Goal: Information Seeking & Learning: Compare options

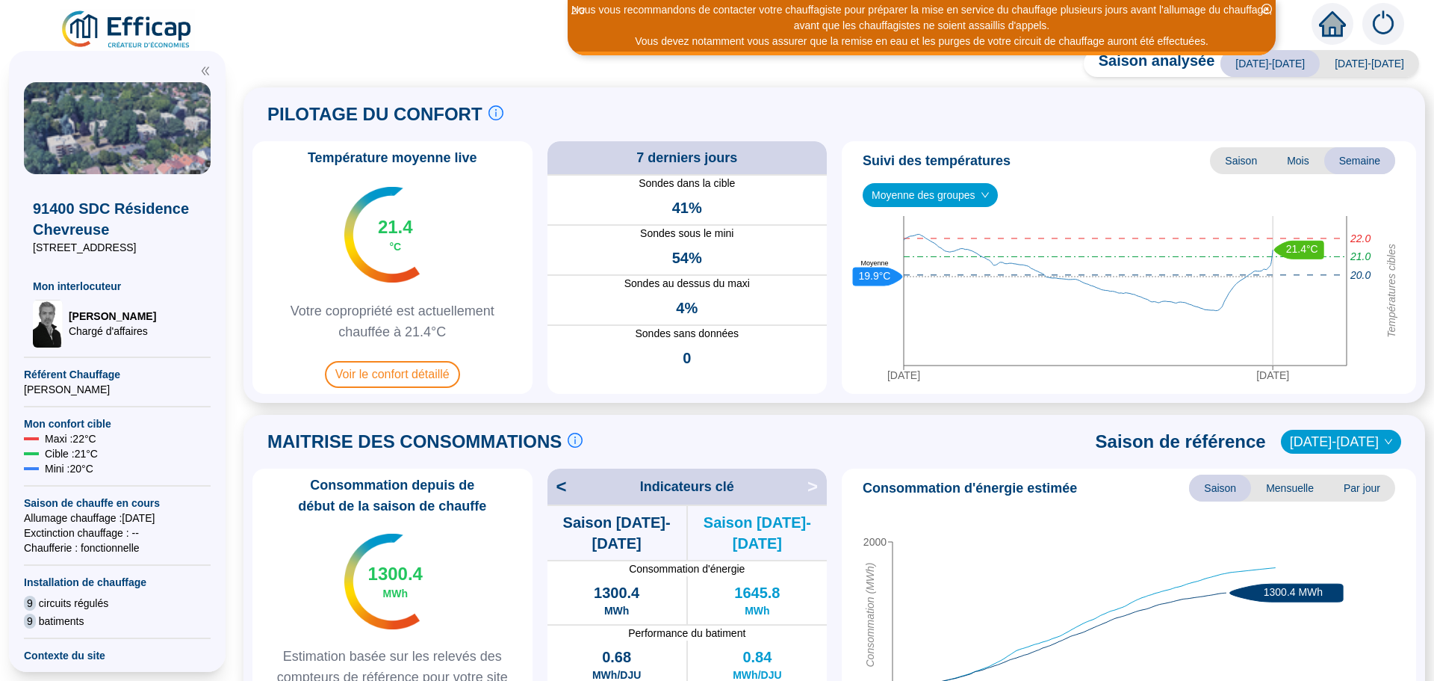
click at [982, 199] on icon "down" at bounding box center [985, 195] width 9 height 9
click at [989, 193] on div "Moyenne des groupes" at bounding box center [930, 195] width 135 height 24
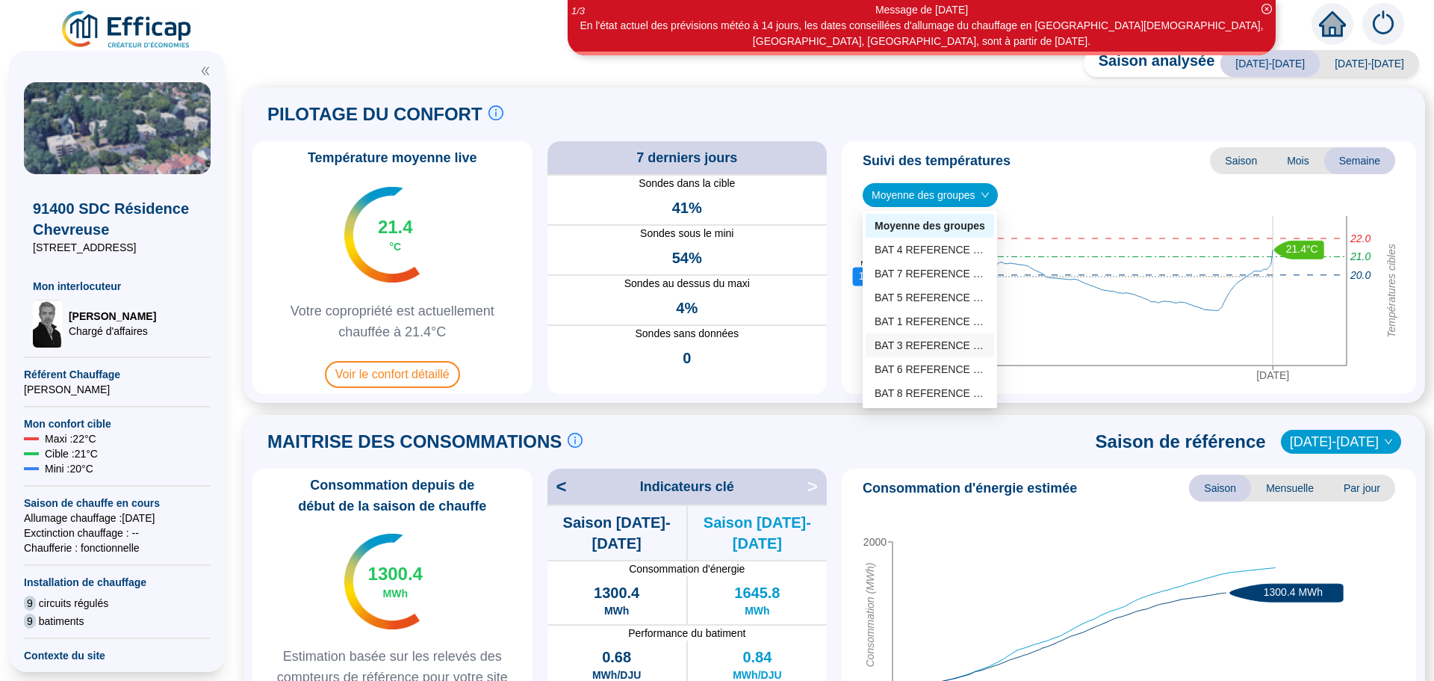
click at [912, 341] on div "BAT 3 REFERENCE (7 sondes)" at bounding box center [930, 346] width 111 height 16
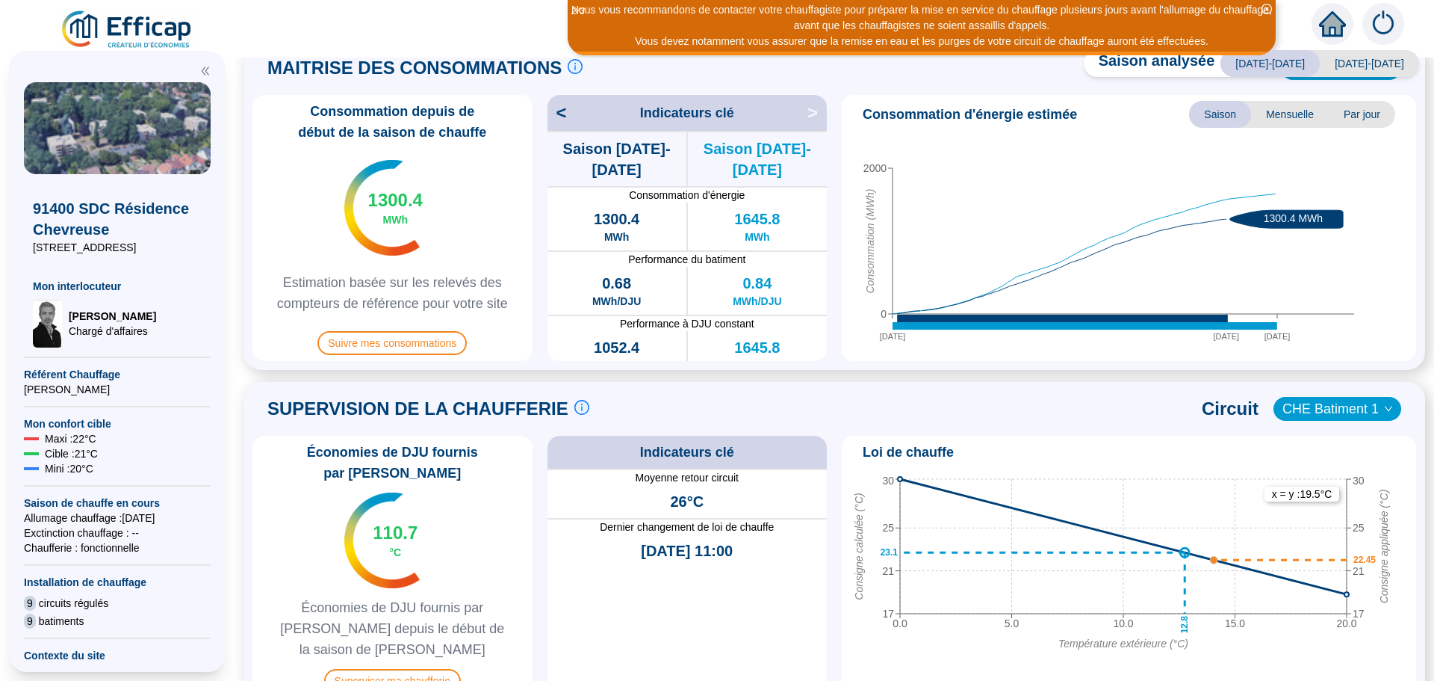
scroll to position [523, 0]
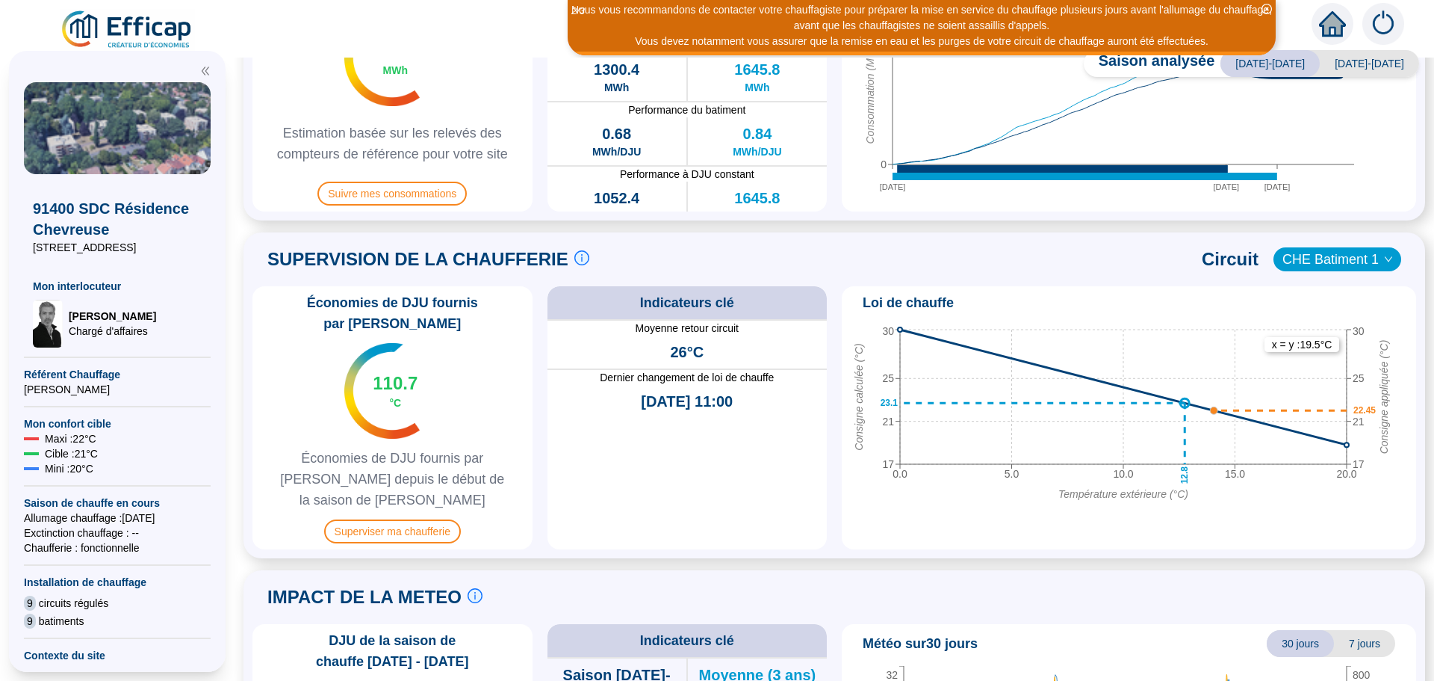
click at [1381, 253] on div "CHE Batiment 1" at bounding box center [1338, 259] width 128 height 24
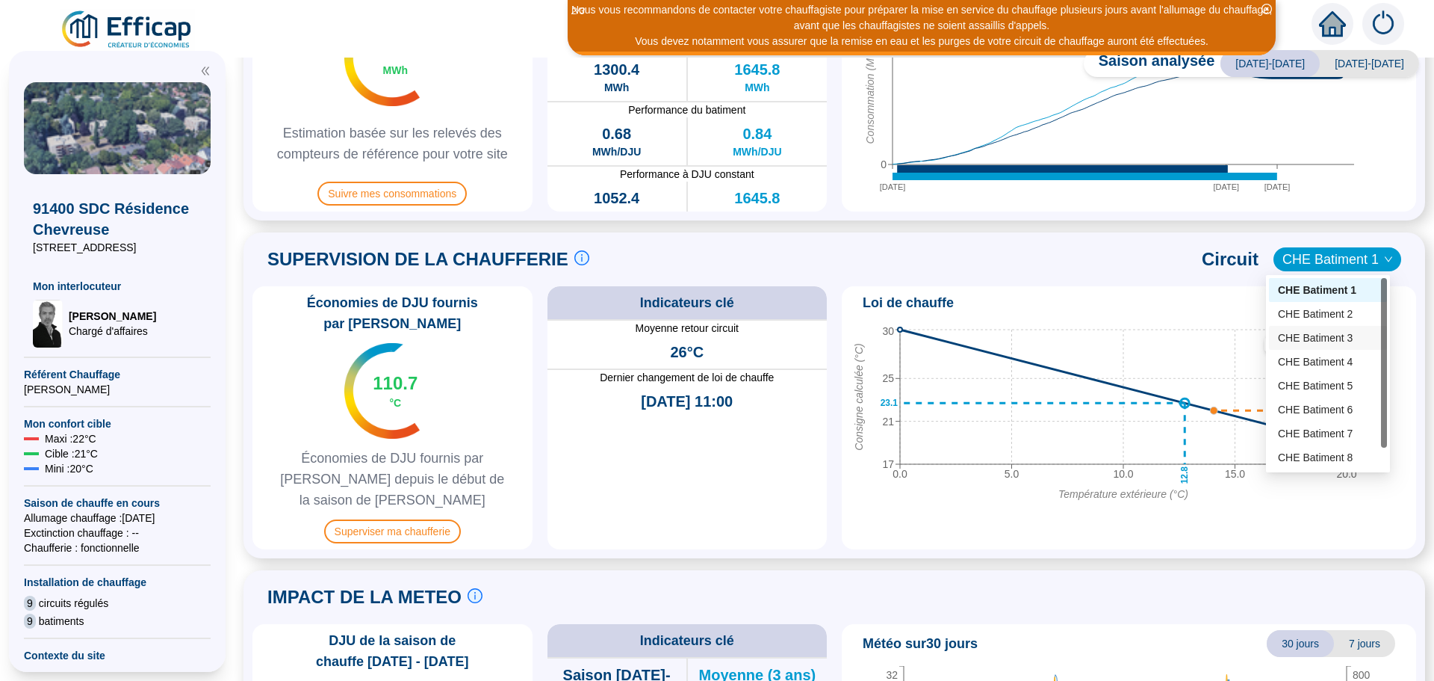
click at [1337, 333] on div "CHE Batiment 3" at bounding box center [1328, 338] width 100 height 16
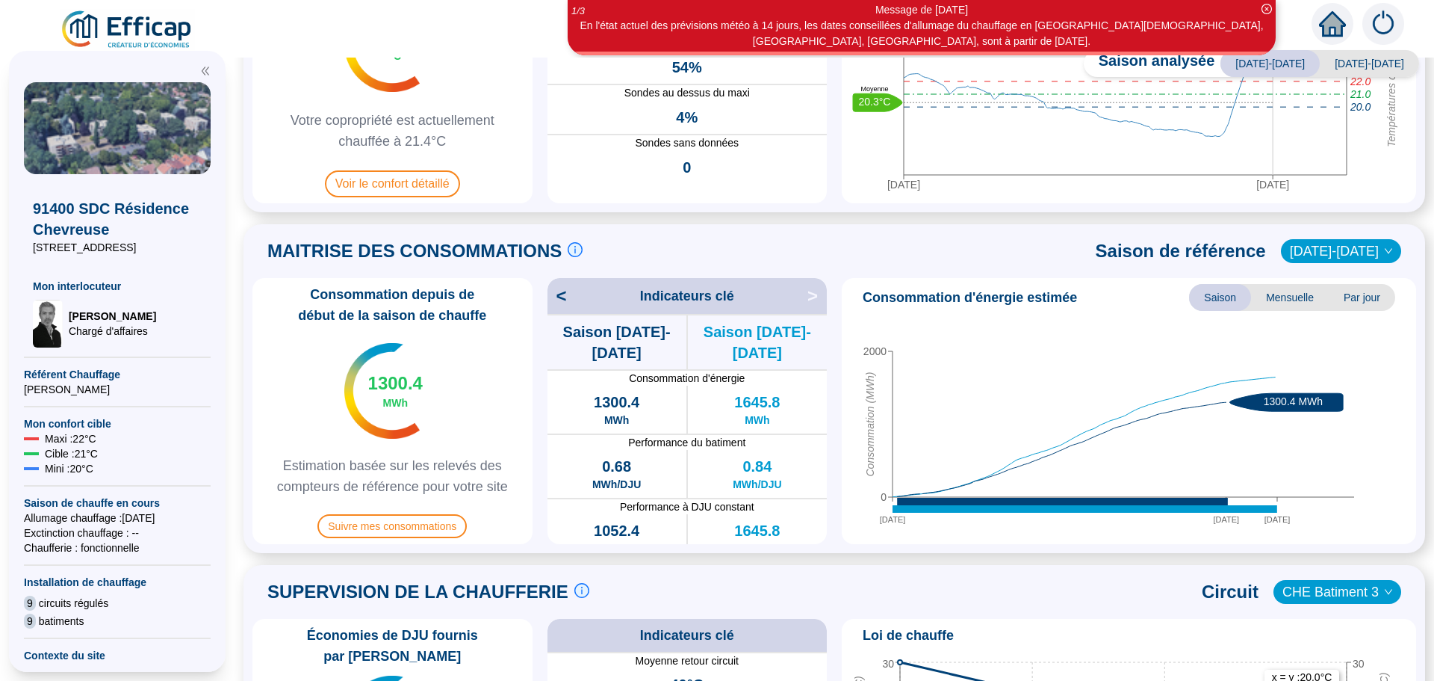
scroll to position [0, 0]
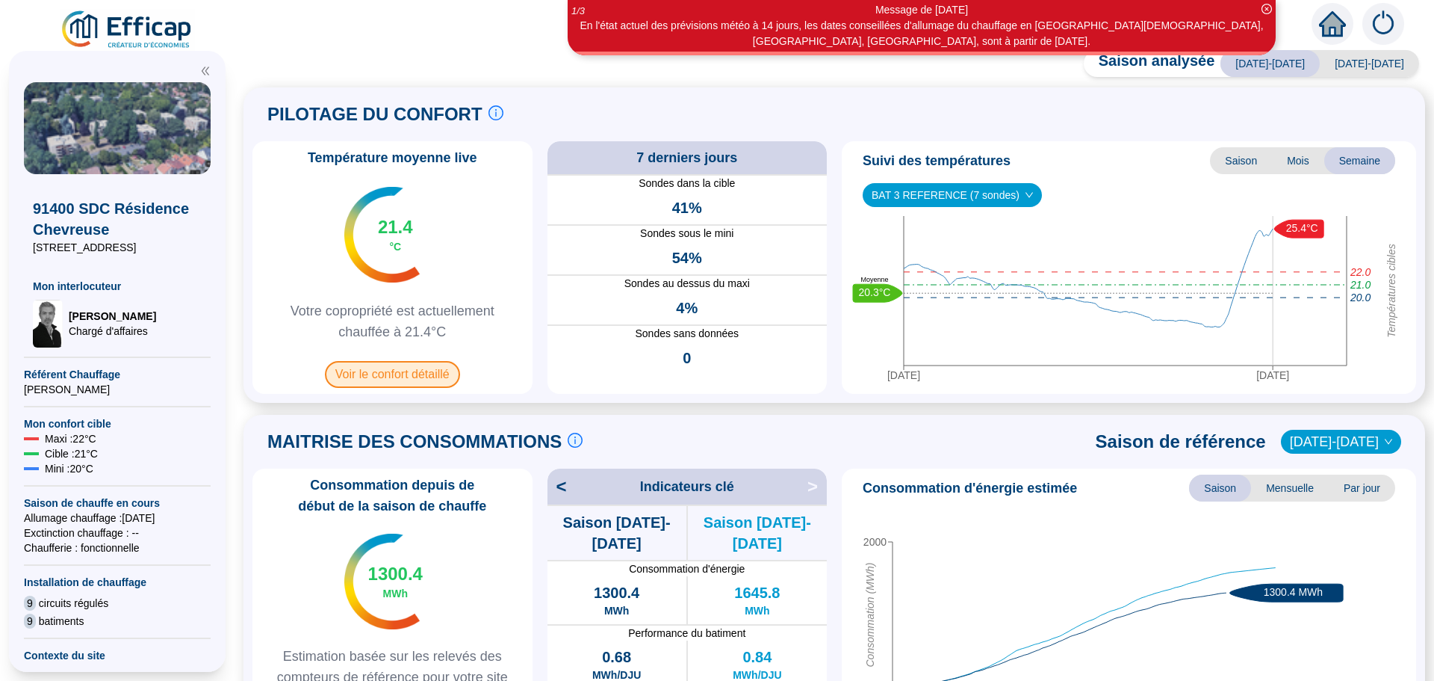
click at [397, 371] on span "Voir le confort détaillé" at bounding box center [392, 374] width 135 height 27
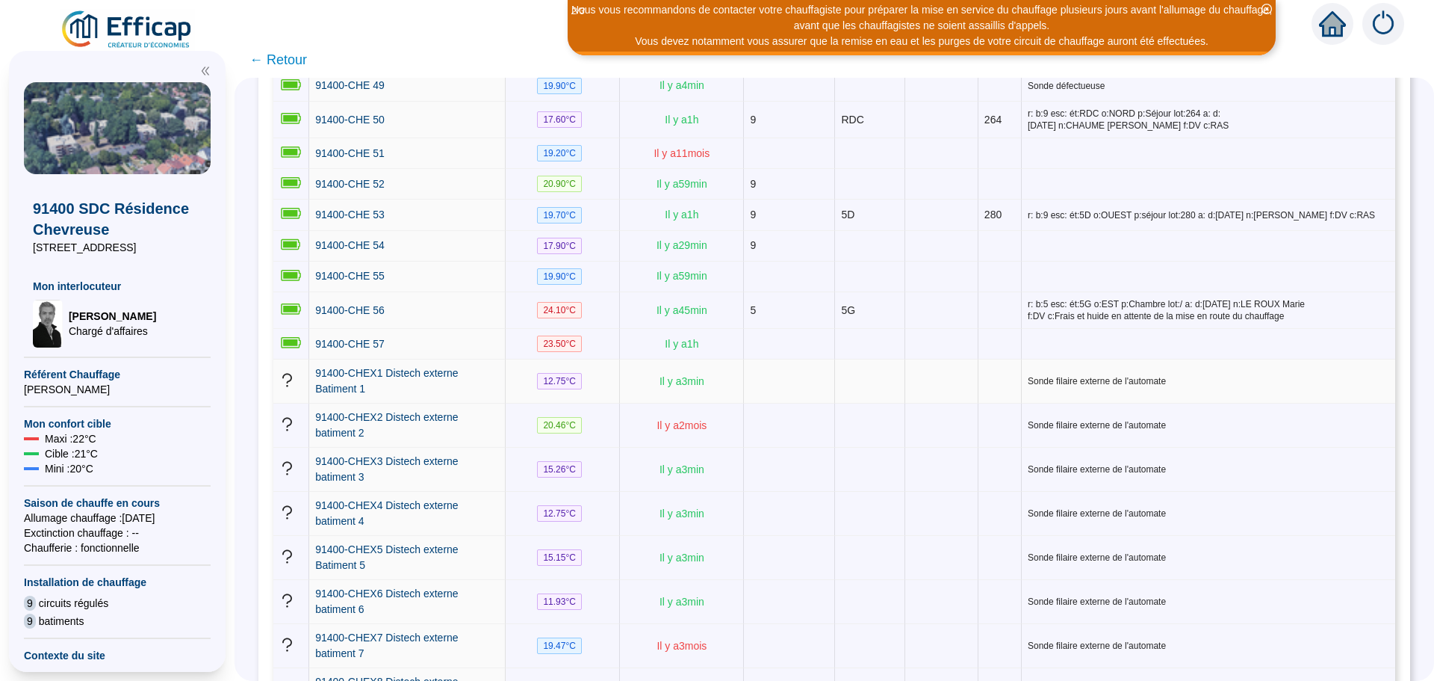
scroll to position [2223, 0]
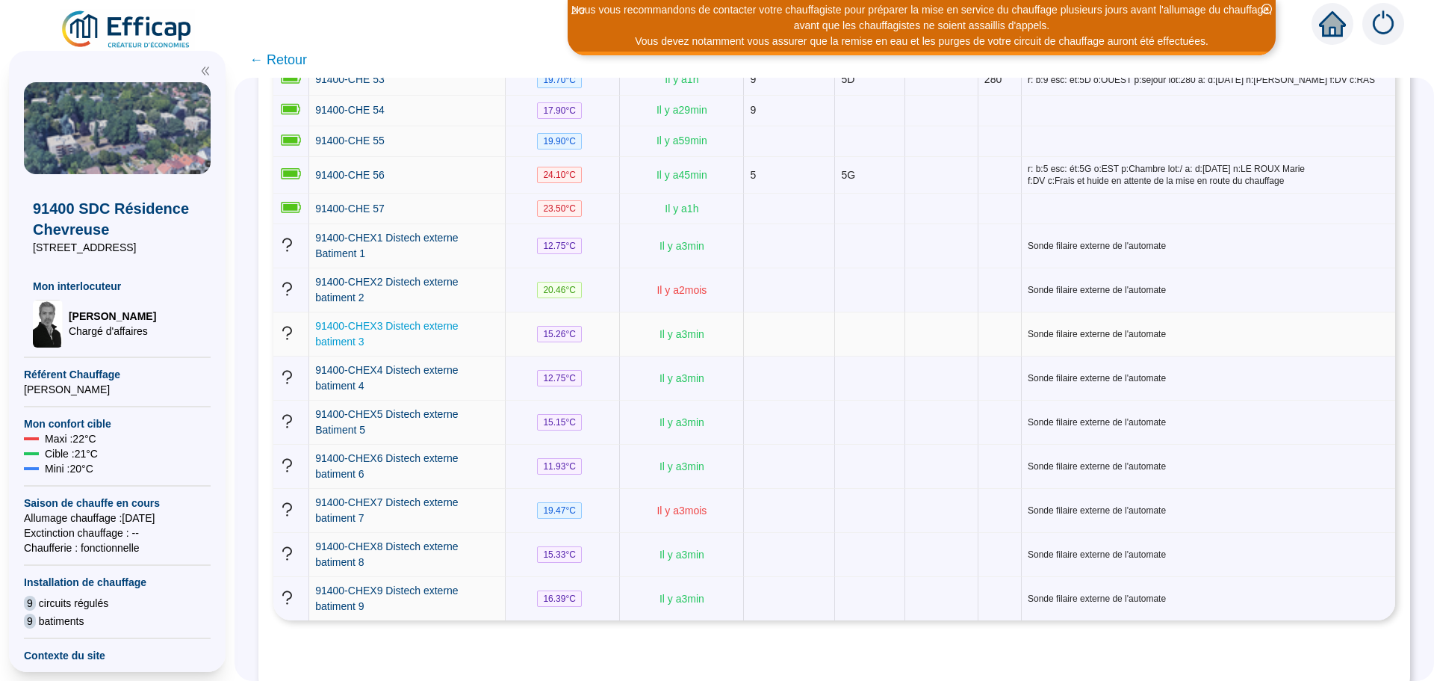
click at [393, 320] on span "91400-CHEX3 Distech externe batiment 3" at bounding box center [386, 334] width 143 height 28
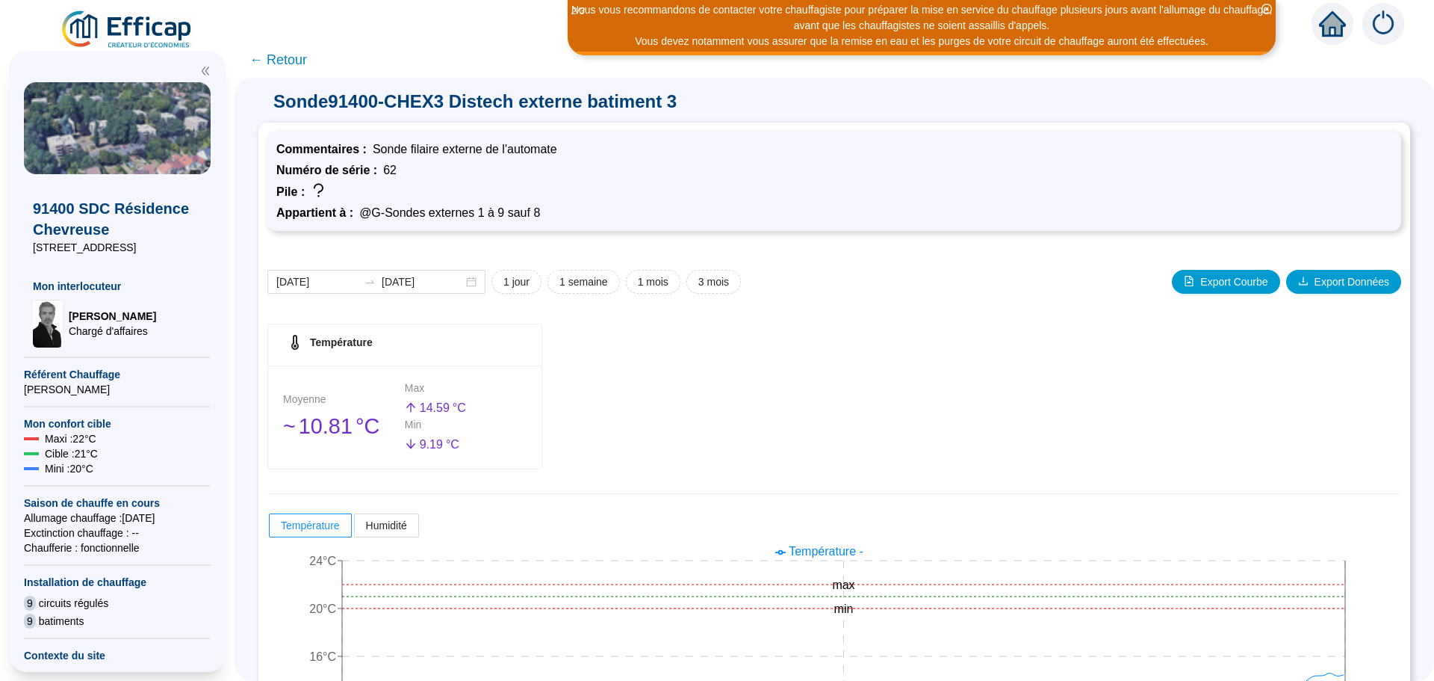
scroll to position [117, 0]
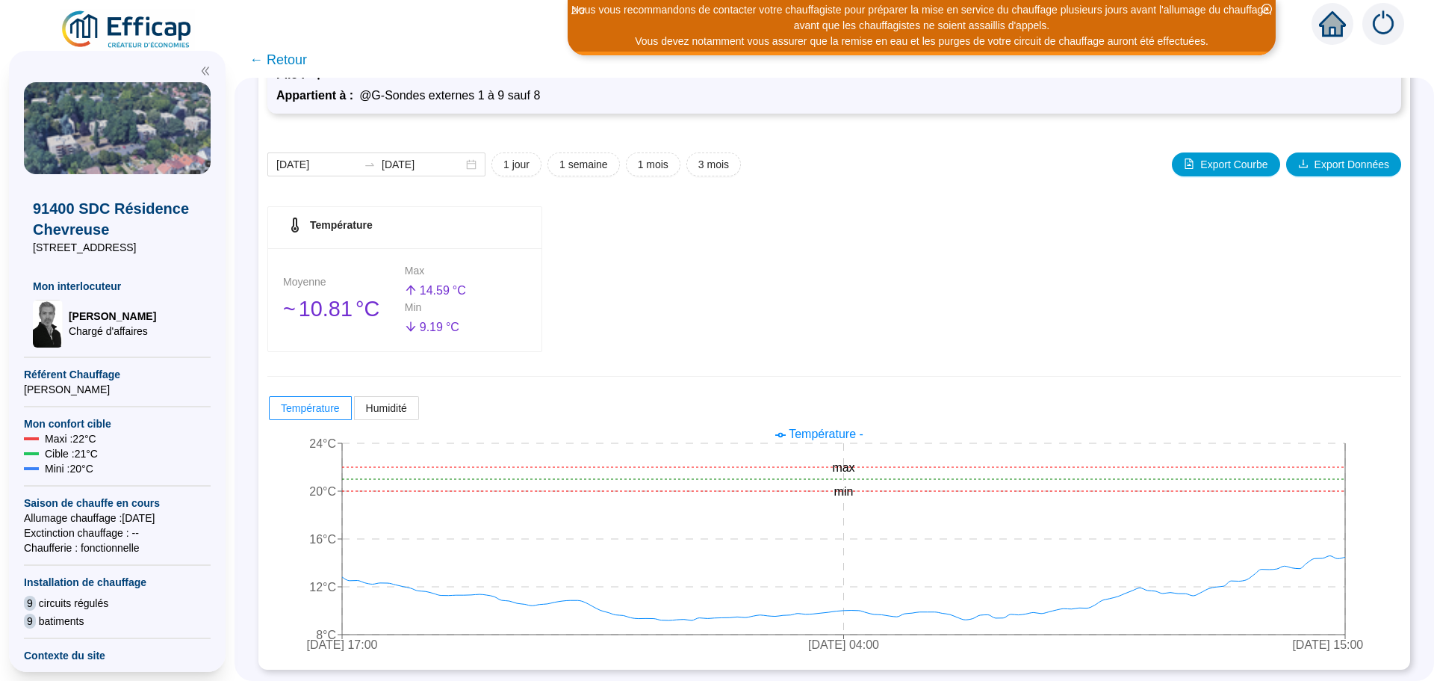
click at [283, 59] on span "← Retour" at bounding box center [279, 59] width 58 height 21
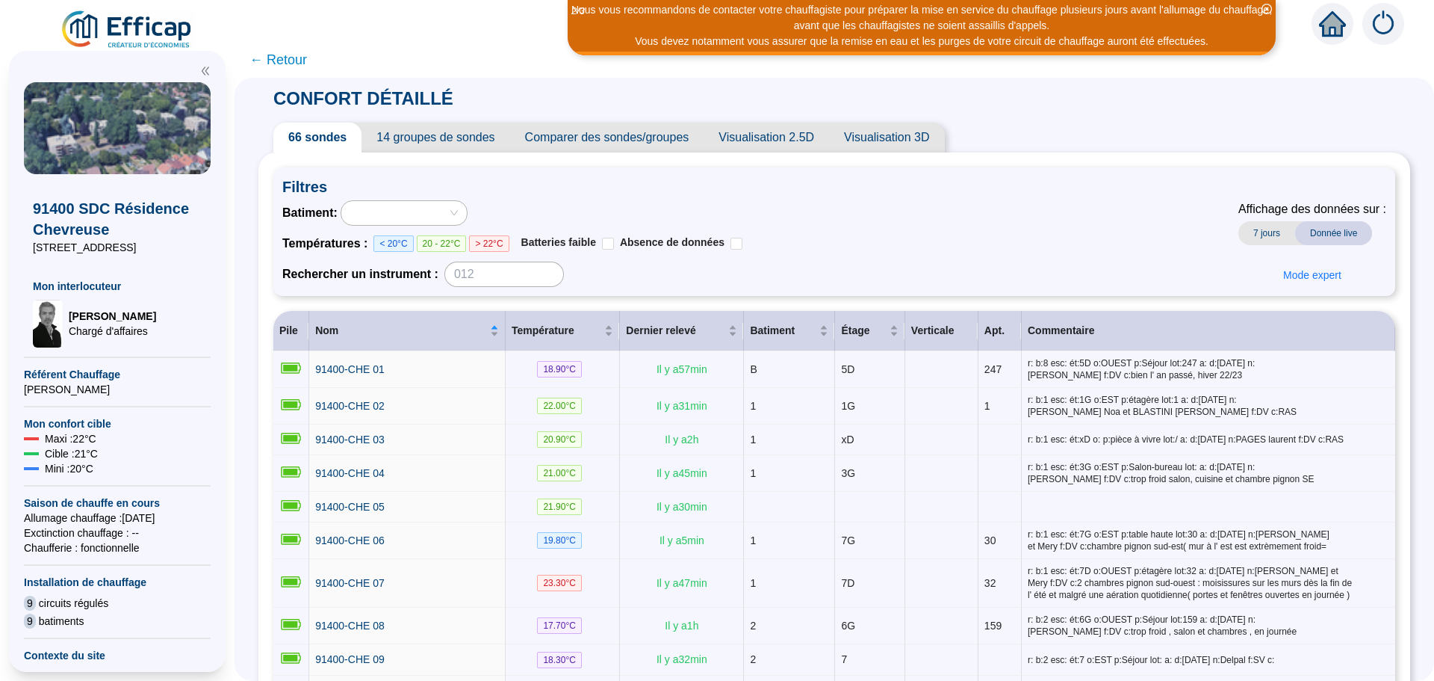
click at [616, 134] on span "Comparer des sondes/groupes" at bounding box center [607, 138] width 194 height 30
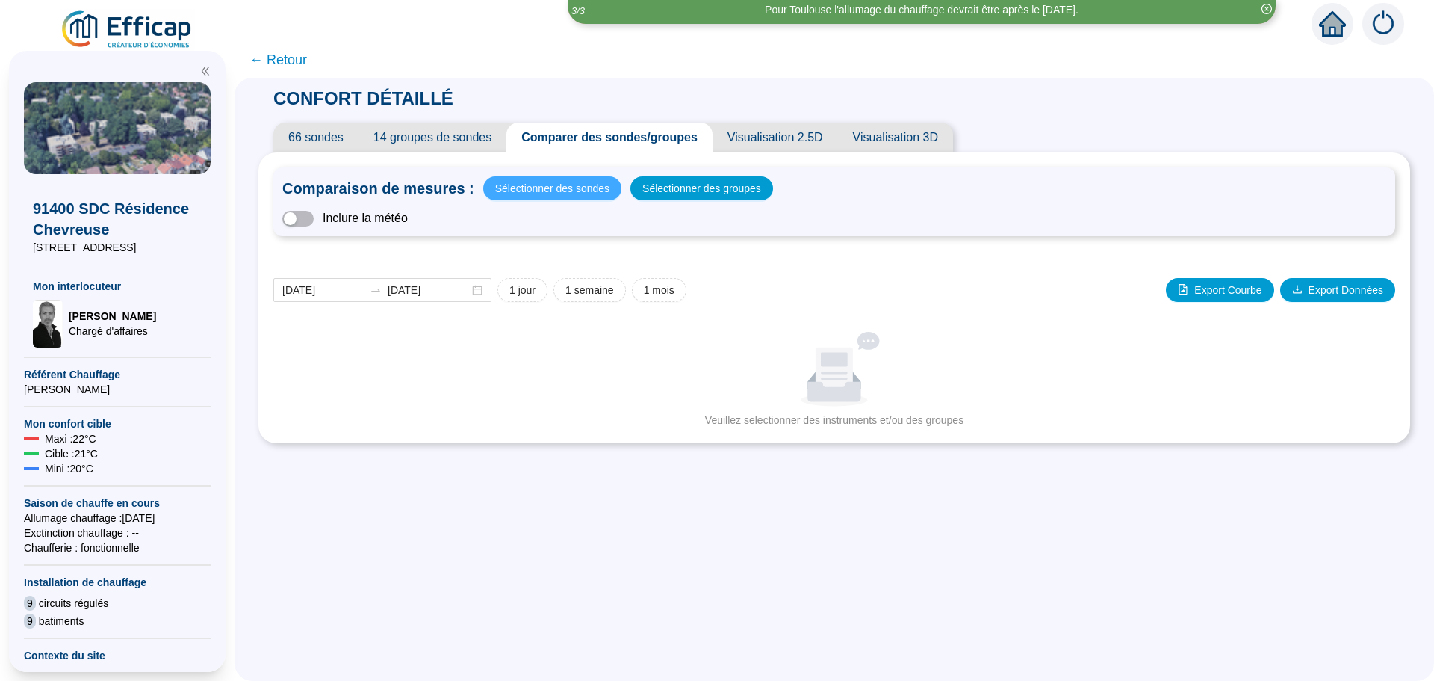
click at [518, 192] on span "Sélectionner des sondes" at bounding box center [552, 188] width 114 height 21
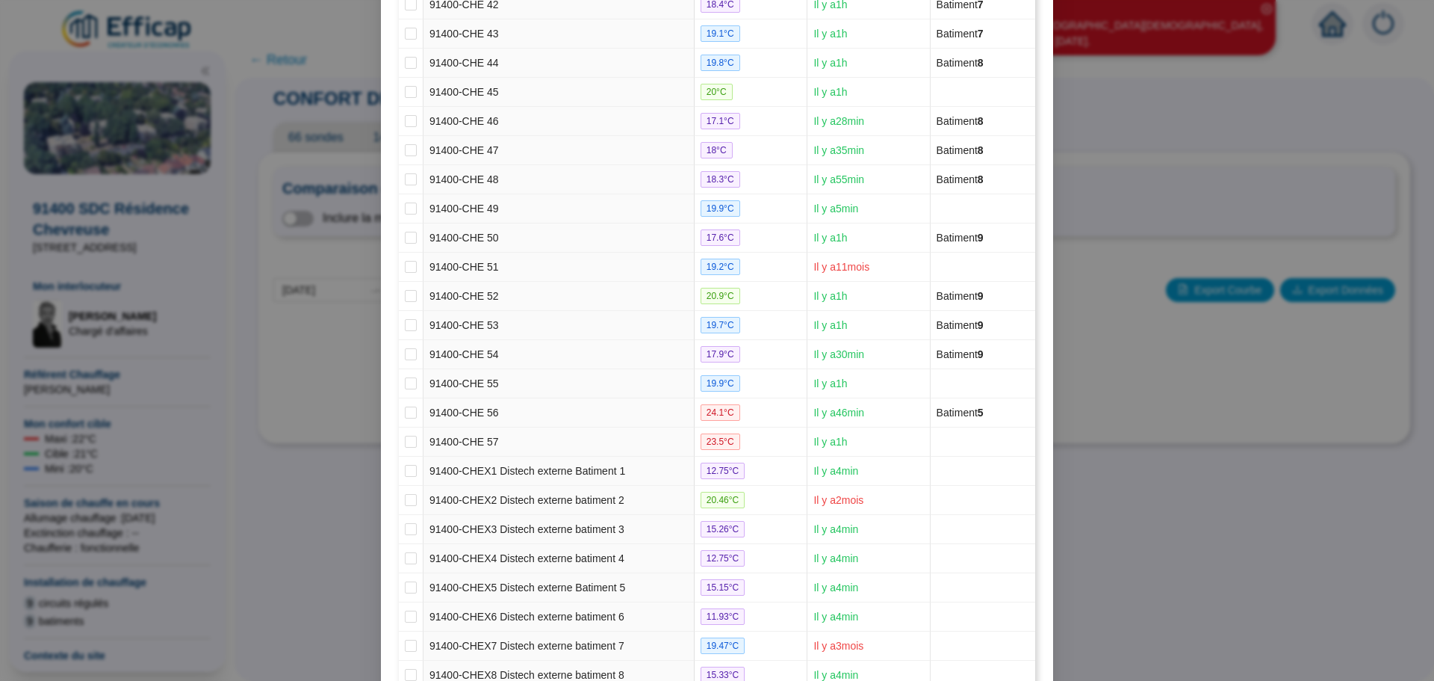
scroll to position [1529, 0]
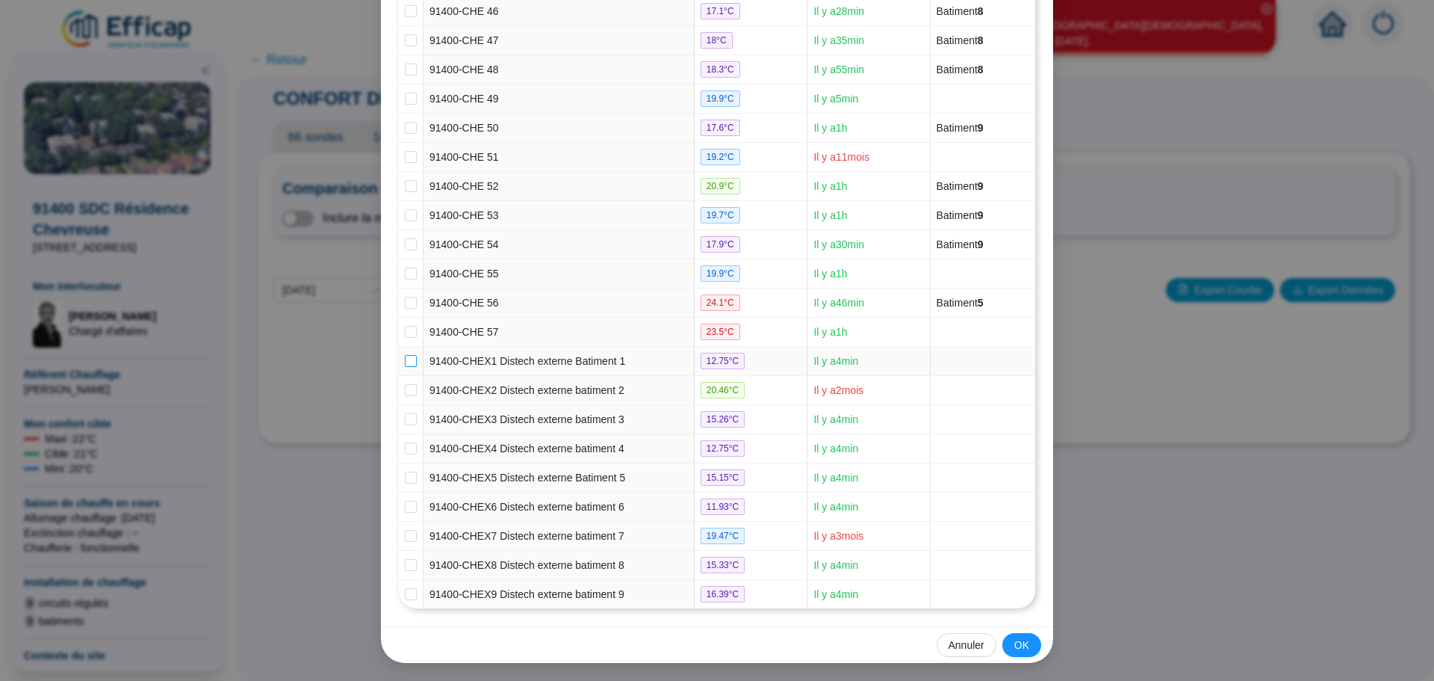
click at [407, 364] on input "checkbox" at bounding box center [411, 361] width 12 height 12
checkbox input "true"
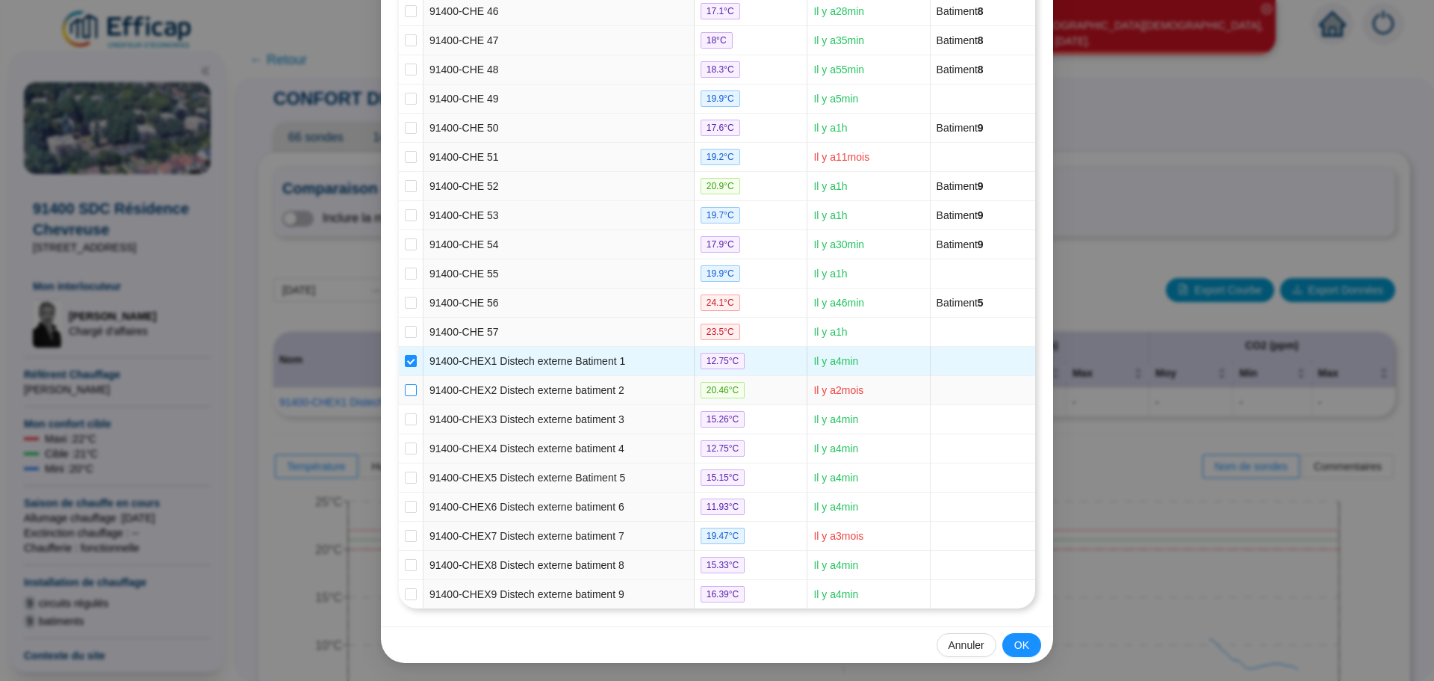
click at [405, 391] on input "checkbox" at bounding box center [411, 390] width 12 height 12
checkbox input "true"
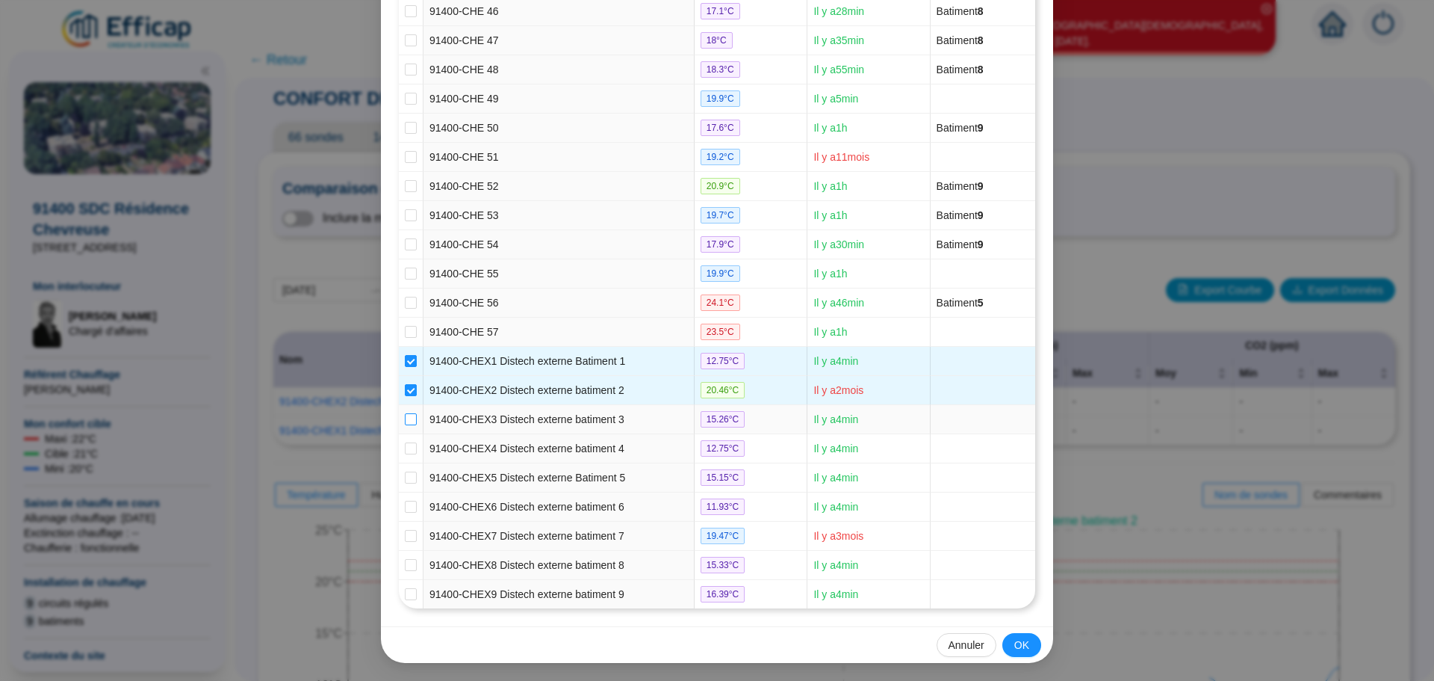
click at [405, 422] on input "checkbox" at bounding box center [411, 419] width 12 height 12
checkbox input "true"
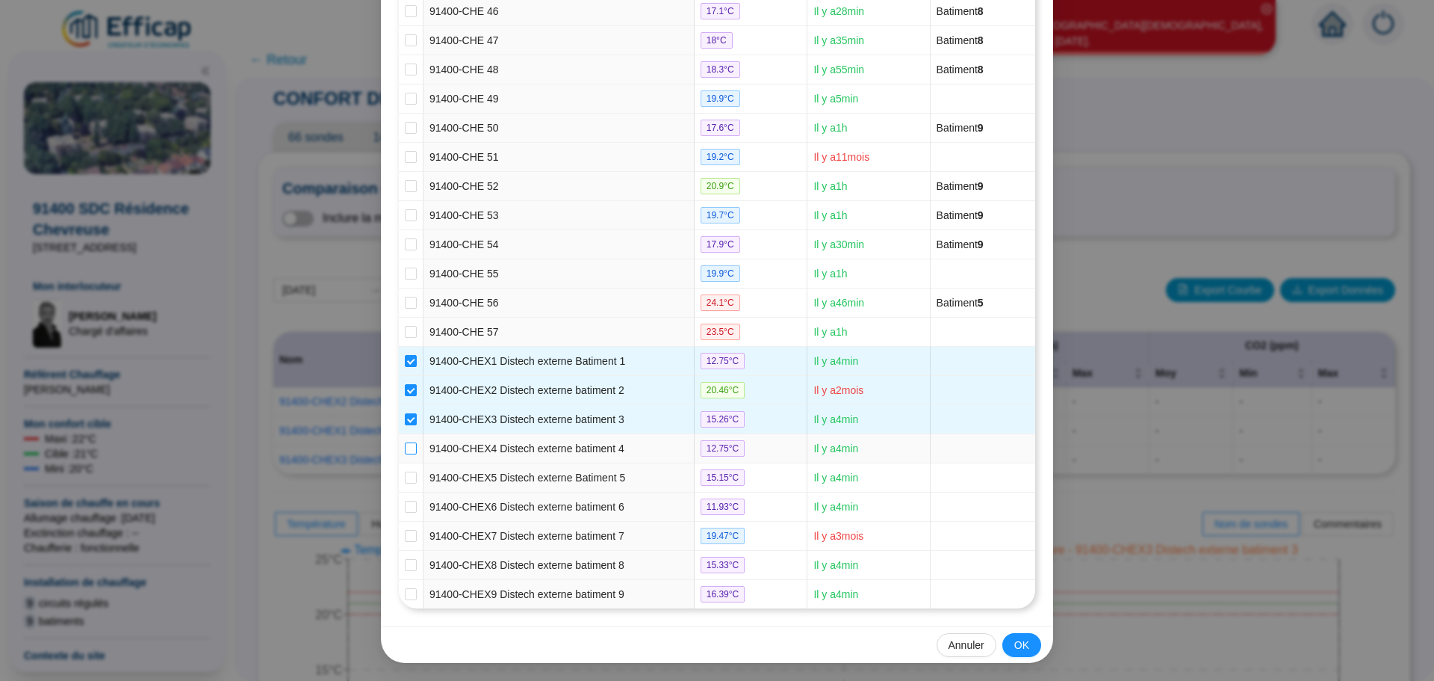
click at [407, 448] on input "checkbox" at bounding box center [411, 448] width 12 height 12
checkbox input "true"
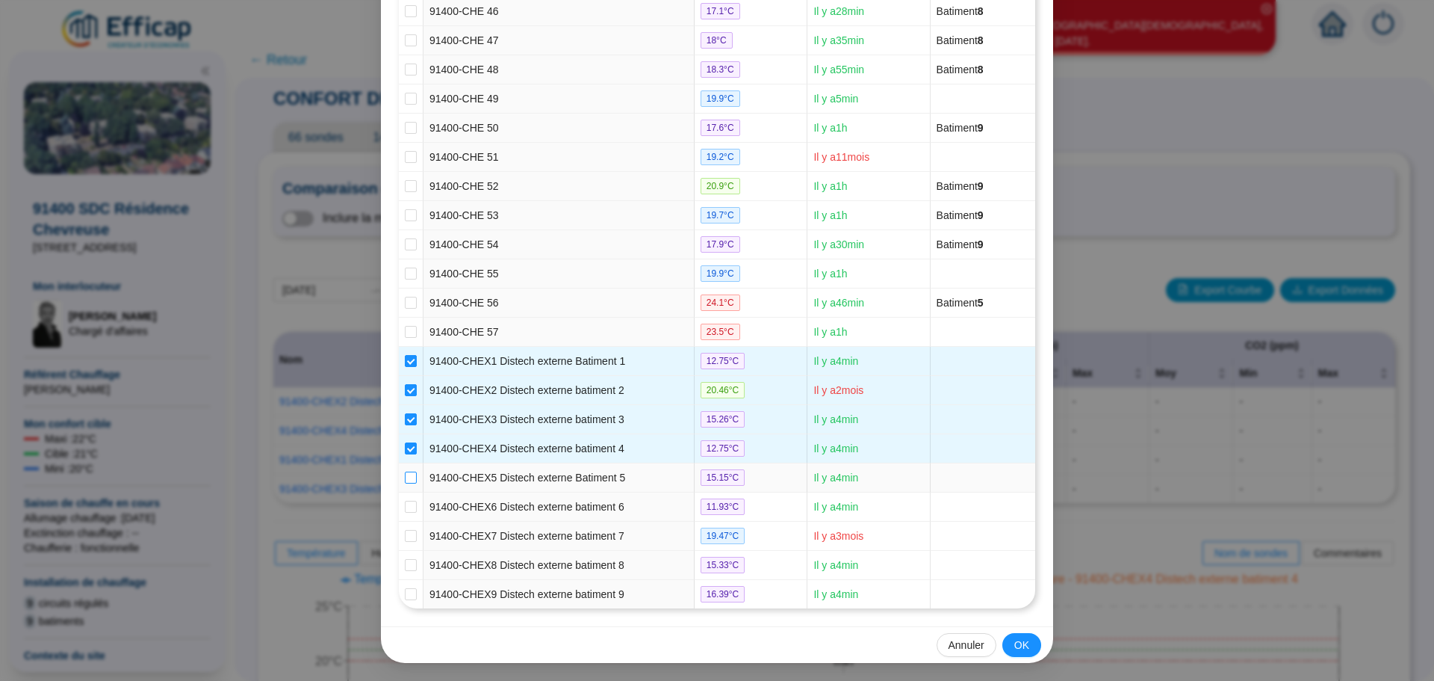
click at [405, 476] on input "checkbox" at bounding box center [411, 477] width 12 height 12
checkbox input "true"
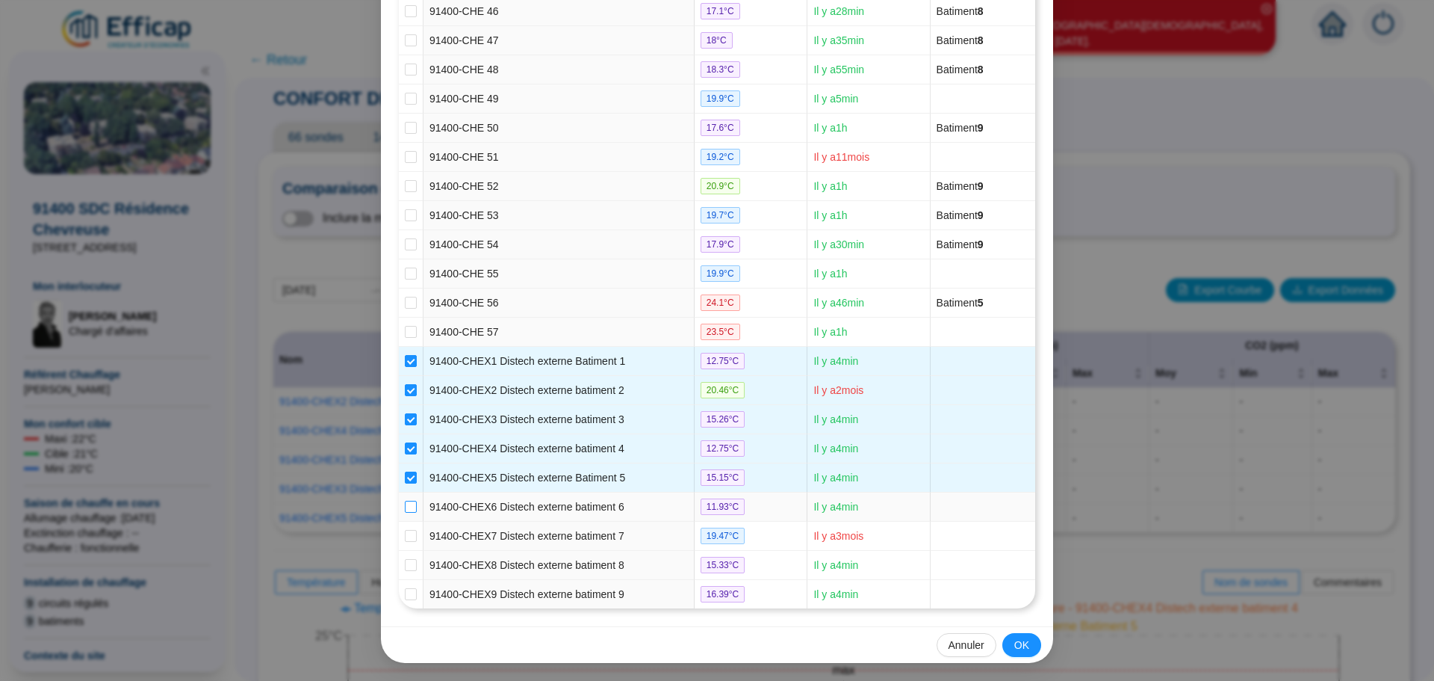
click at [408, 507] on input "checkbox" at bounding box center [411, 507] width 12 height 12
checkbox input "true"
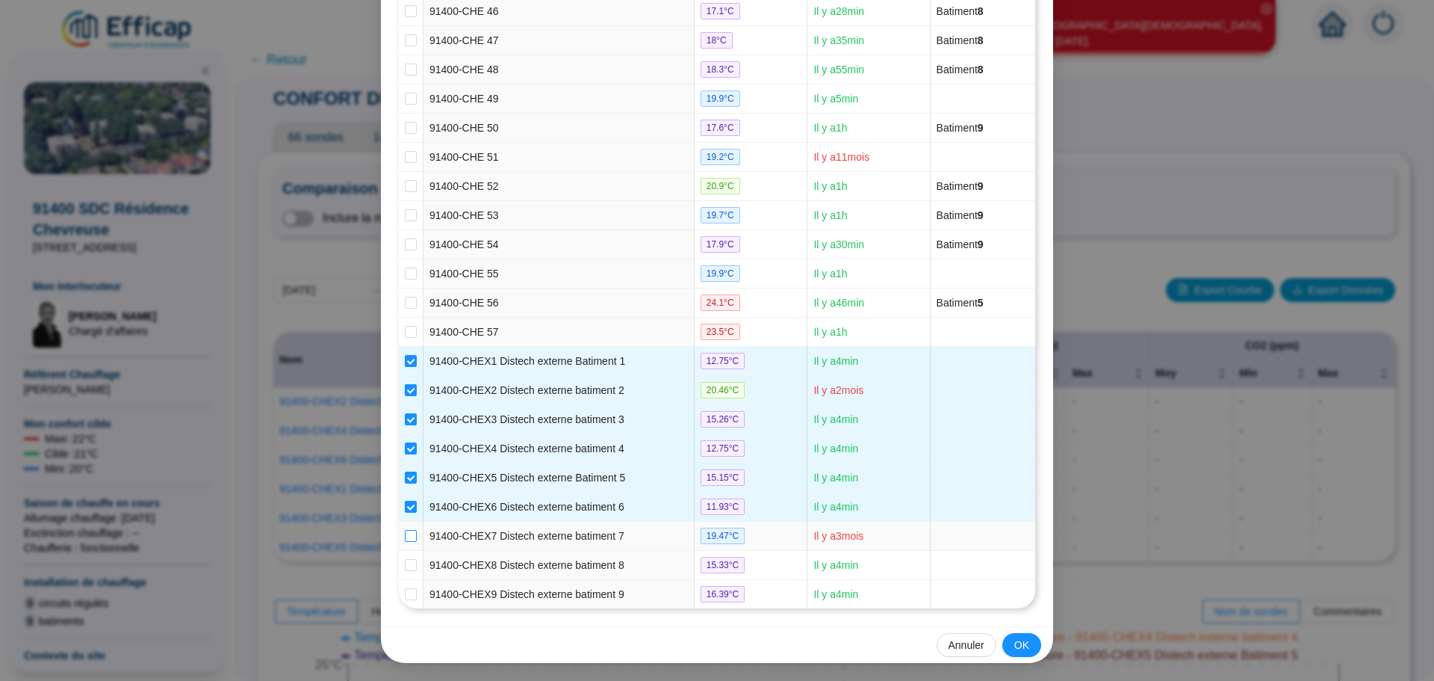
click at [410, 534] on input "checkbox" at bounding box center [411, 536] width 12 height 12
checkbox input "true"
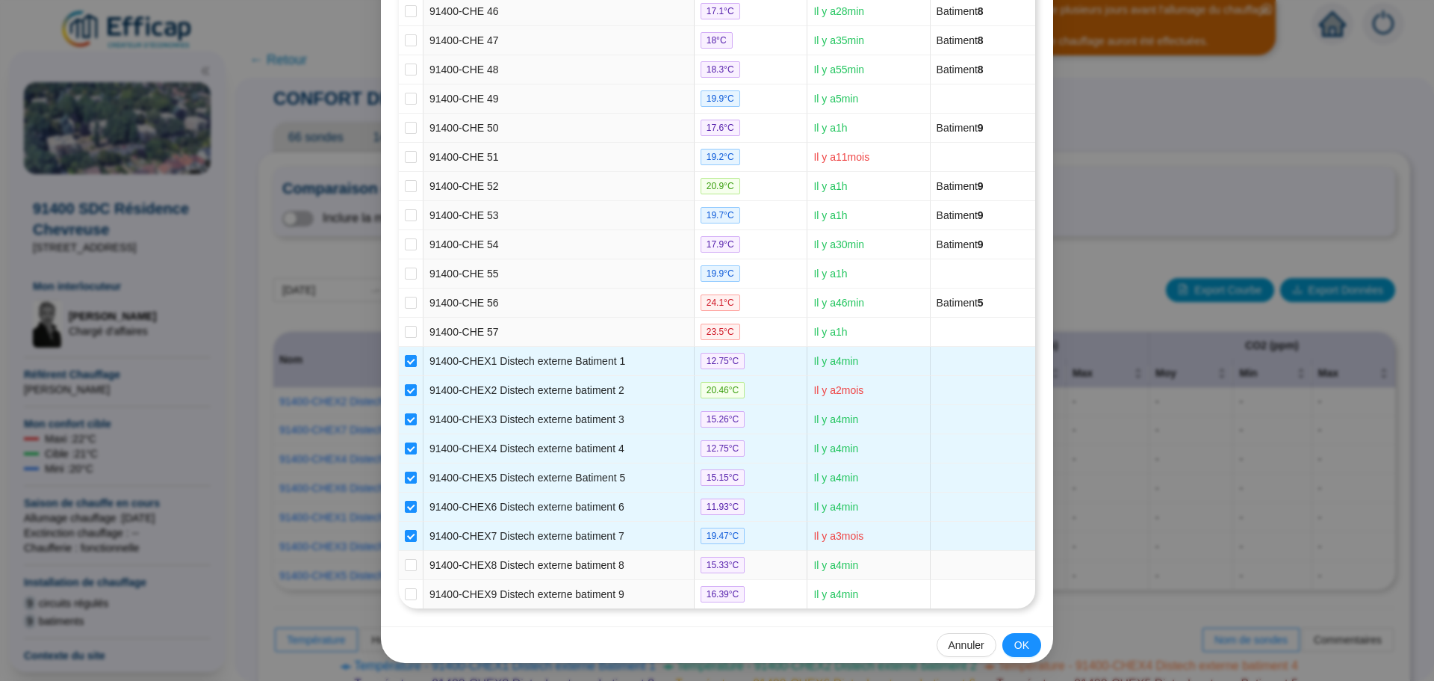
drag, startPoint x: 406, startPoint y: 566, endPoint x: 414, endPoint y: 589, distance: 23.9
click at [406, 569] on input "checkbox" at bounding box center [411, 565] width 12 height 12
checkbox input "true"
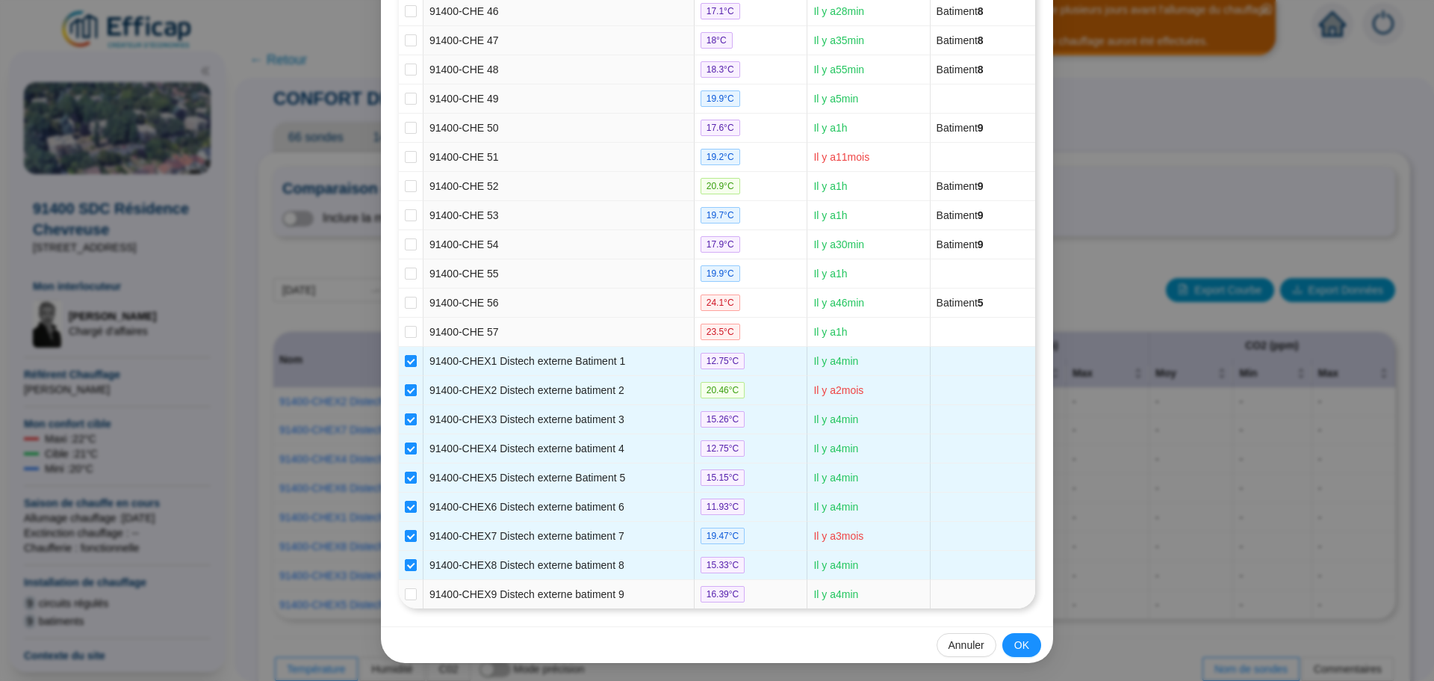
drag, startPoint x: 406, startPoint y: 594, endPoint x: 448, endPoint y: 606, distance: 44.2
click at [406, 595] on input "checkbox" at bounding box center [411, 594] width 12 height 12
checkbox input "true"
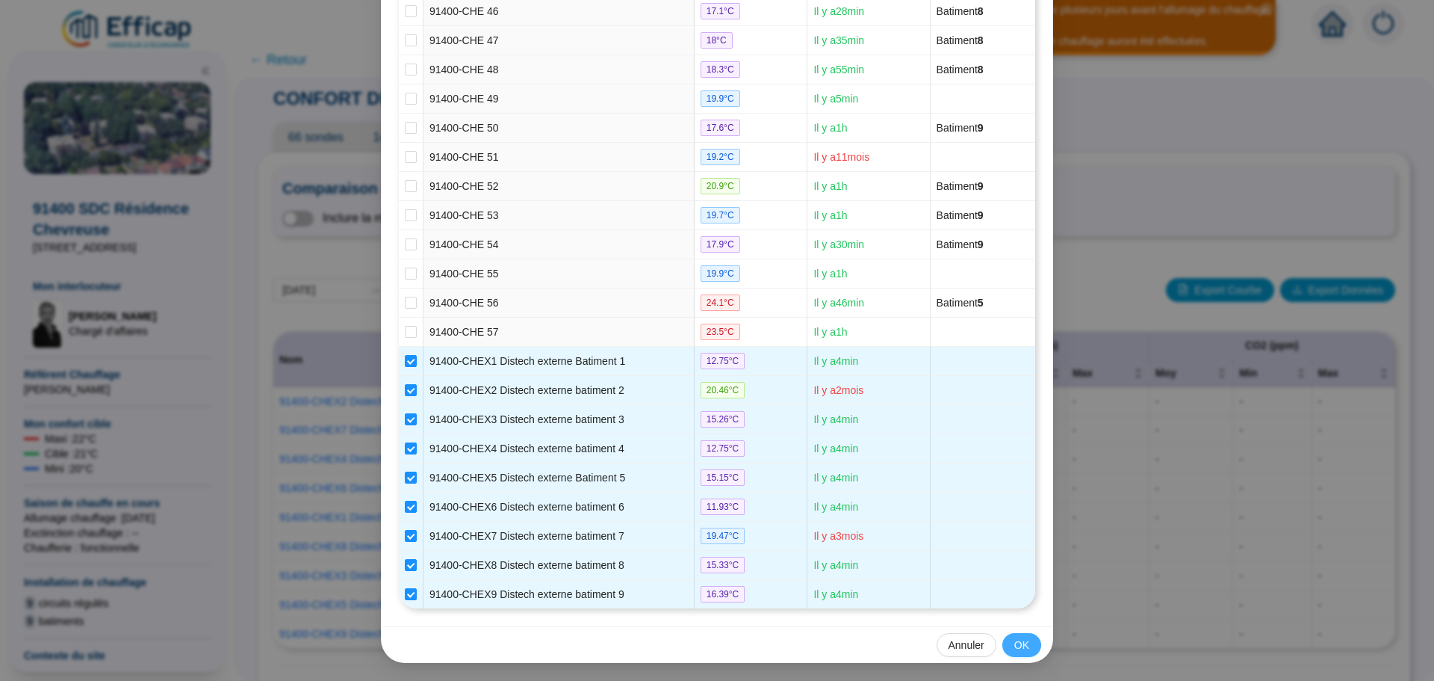
click at [1015, 643] on span "OK" at bounding box center [1022, 645] width 15 height 16
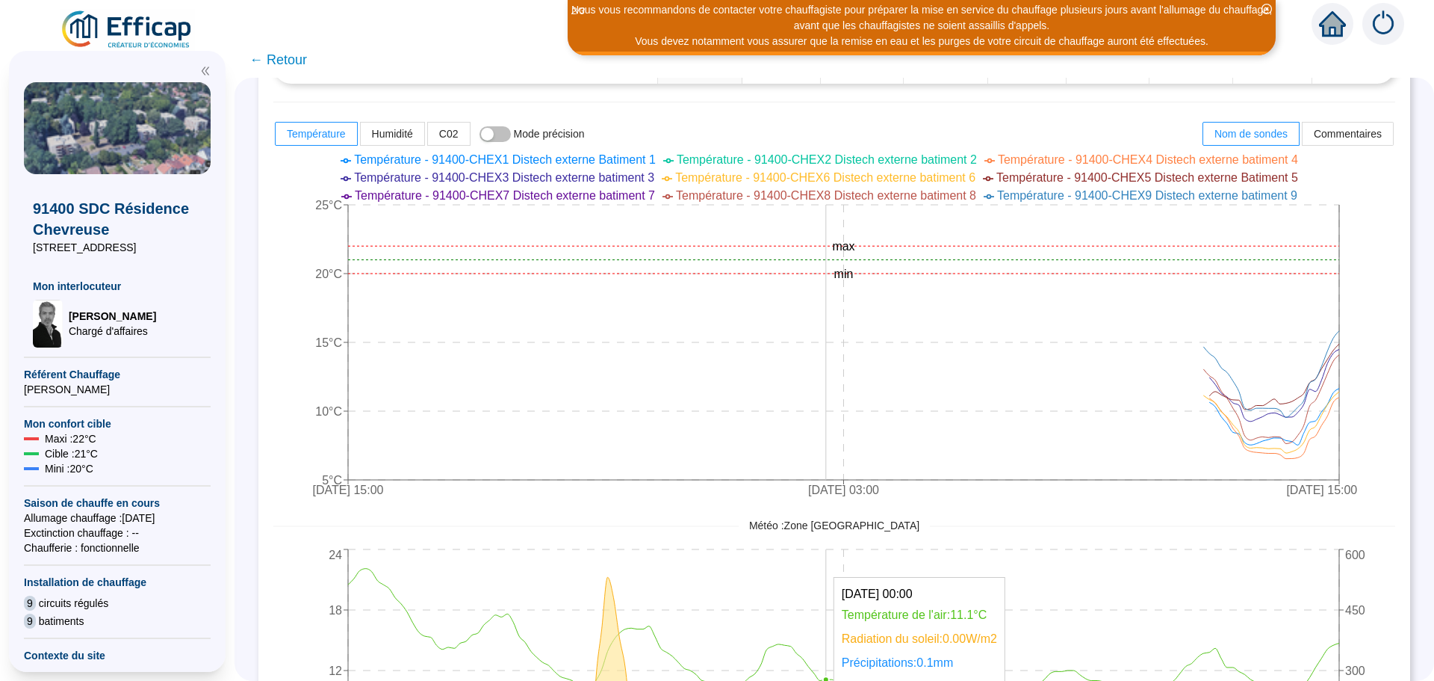
scroll to position [672, 0]
